Goal: Check status

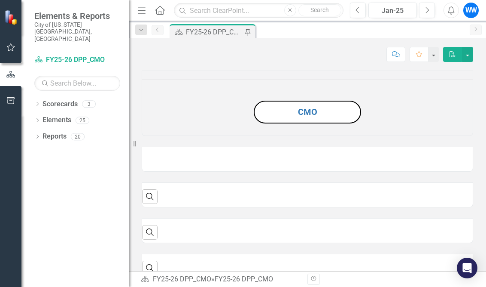
click at [142, 151] on img at bounding box center [142, 151] width 0 height 0
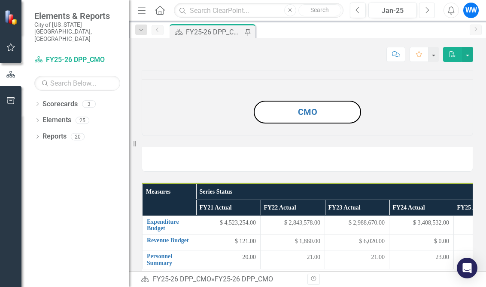
click at [429, 9] on icon "Next" at bounding box center [427, 10] width 5 height 8
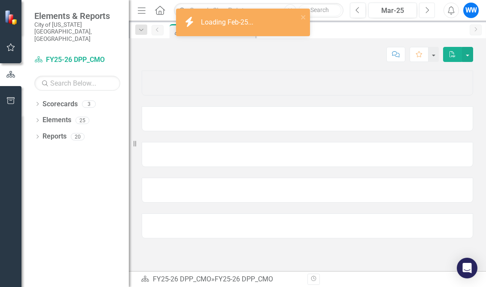
click at [429, 9] on icon "Next" at bounding box center [427, 10] width 5 height 8
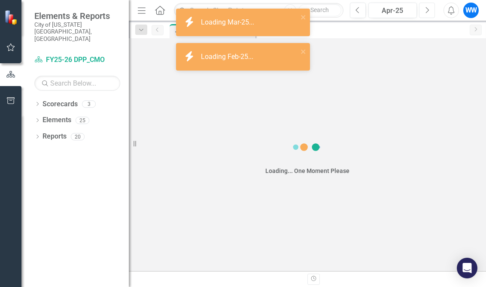
click at [429, 9] on icon "Next" at bounding box center [427, 10] width 5 height 8
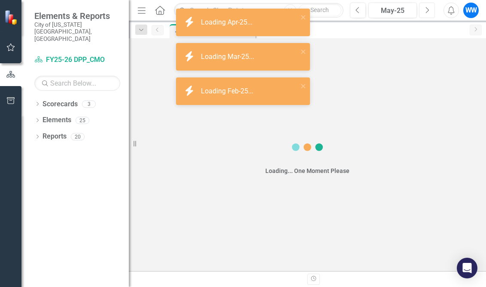
click at [429, 9] on icon "Next" at bounding box center [427, 10] width 5 height 8
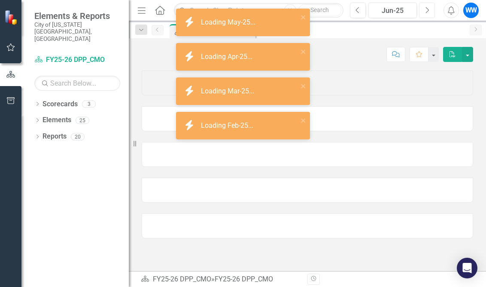
click at [429, 9] on icon "Next" at bounding box center [427, 10] width 5 height 8
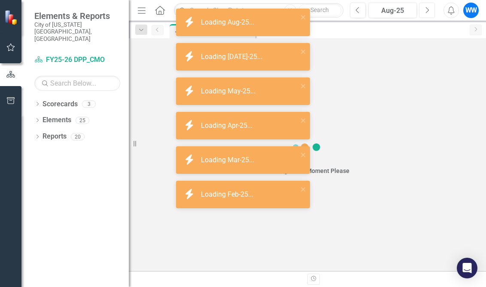
click at [429, 9] on icon "Next" at bounding box center [427, 10] width 5 height 8
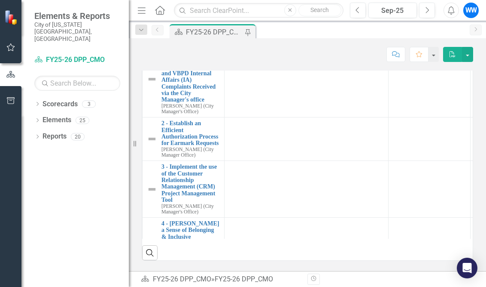
scroll to position [671, 0]
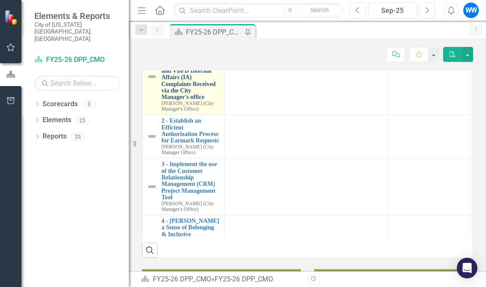
click at [173, 101] on link "1 - Develop a System for the Independent Citizen Review Board (ICRB) Case Track…" at bounding box center [191, 71] width 58 height 60
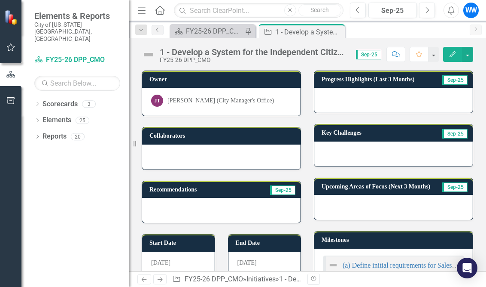
click at [256, 58] on div "FY25-26 DPP_CMO" at bounding box center [254, 60] width 188 height 6
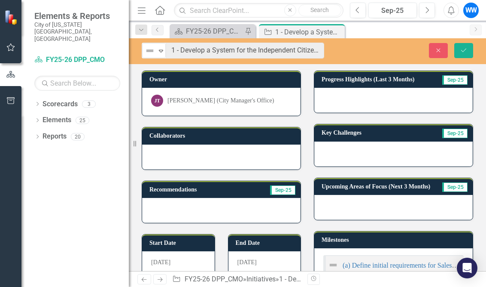
drag, startPoint x: 256, startPoint y: 58, endPoint x: 238, endPoint y: 91, distance: 37.7
click at [238, 91] on div "[PERSON_NAME] (City Manager's Office)" at bounding box center [221, 102] width 159 height 28
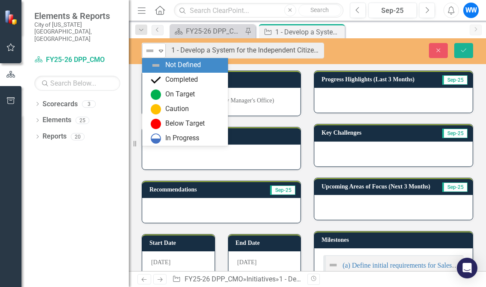
click at [160, 49] on icon "Expand" at bounding box center [161, 50] width 9 height 7
